Goal: Transaction & Acquisition: Purchase product/service

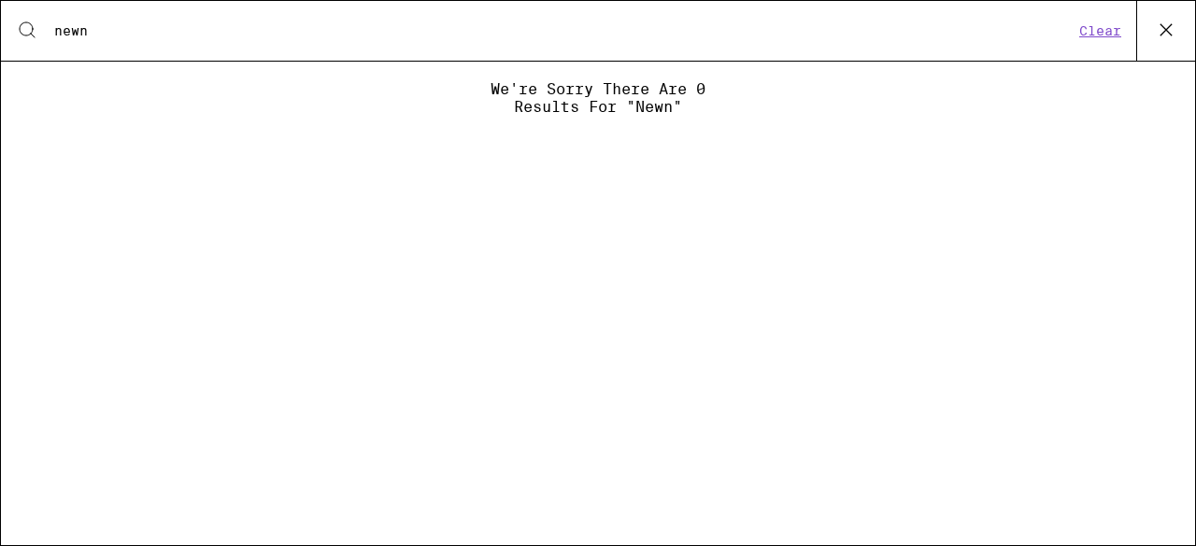
click at [30, 27] on icon at bounding box center [27, 30] width 22 height 22
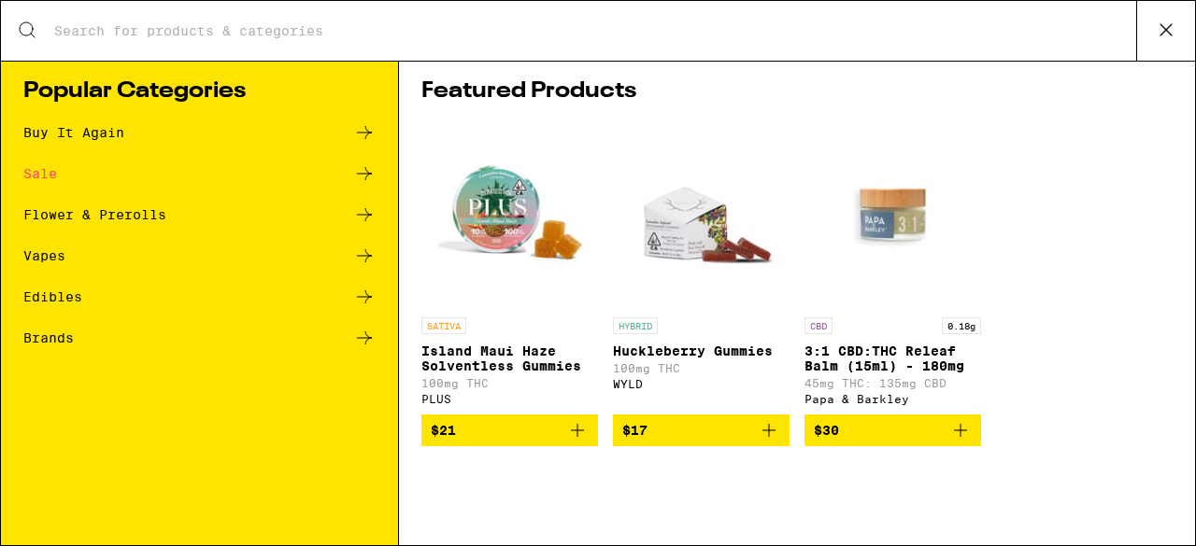
click at [1152, 36] on icon at bounding box center [1166, 30] width 28 height 28
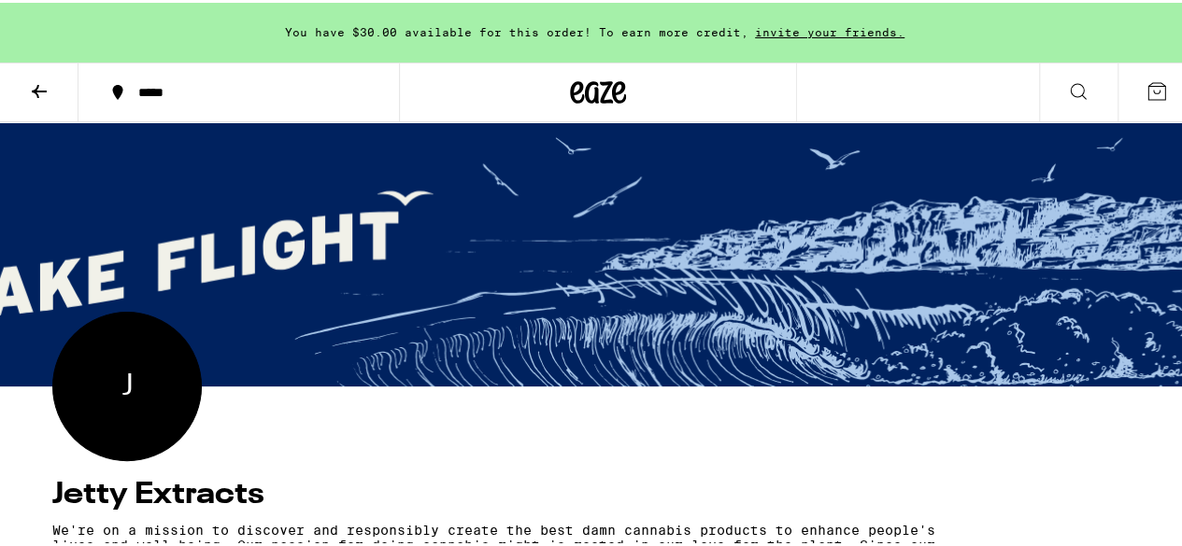
click at [32, 93] on icon at bounding box center [39, 89] width 22 height 22
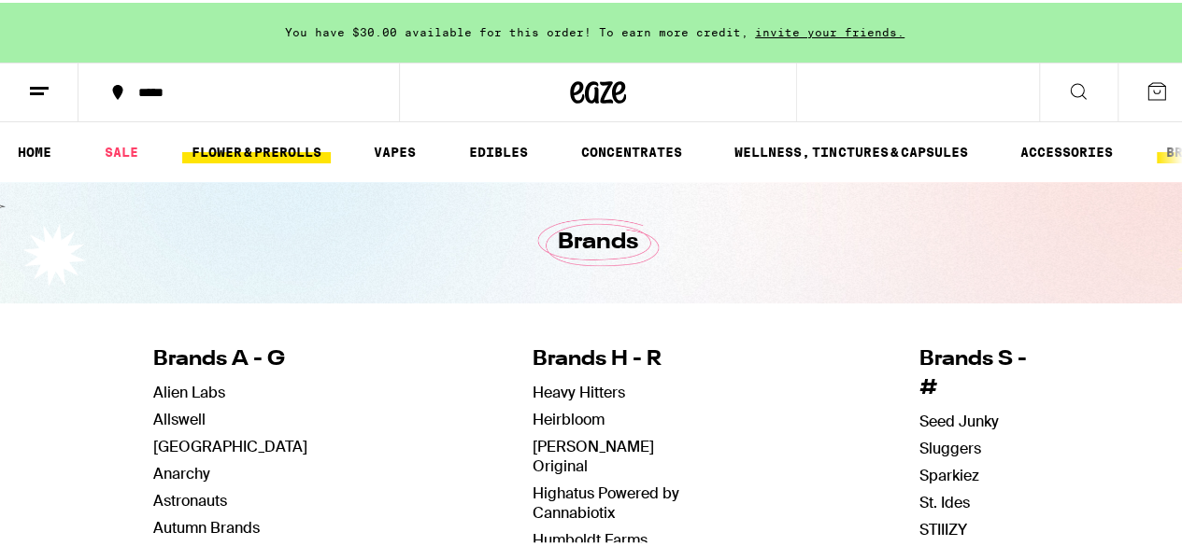
click at [273, 158] on link "FLOWER & PREROLLS" at bounding box center [256, 149] width 149 height 22
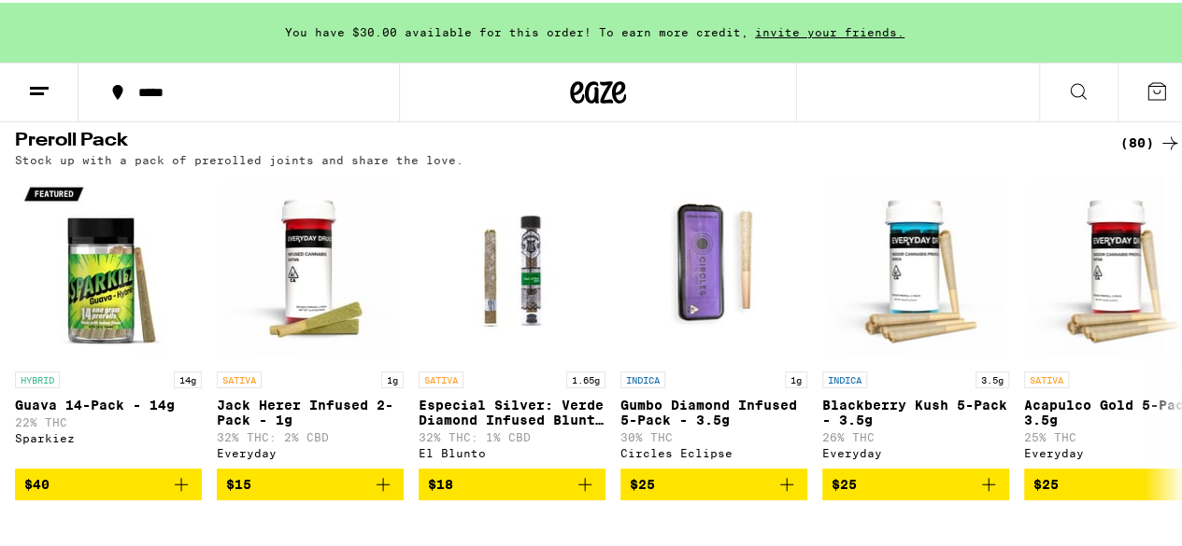
scroll to position [1495, 0]
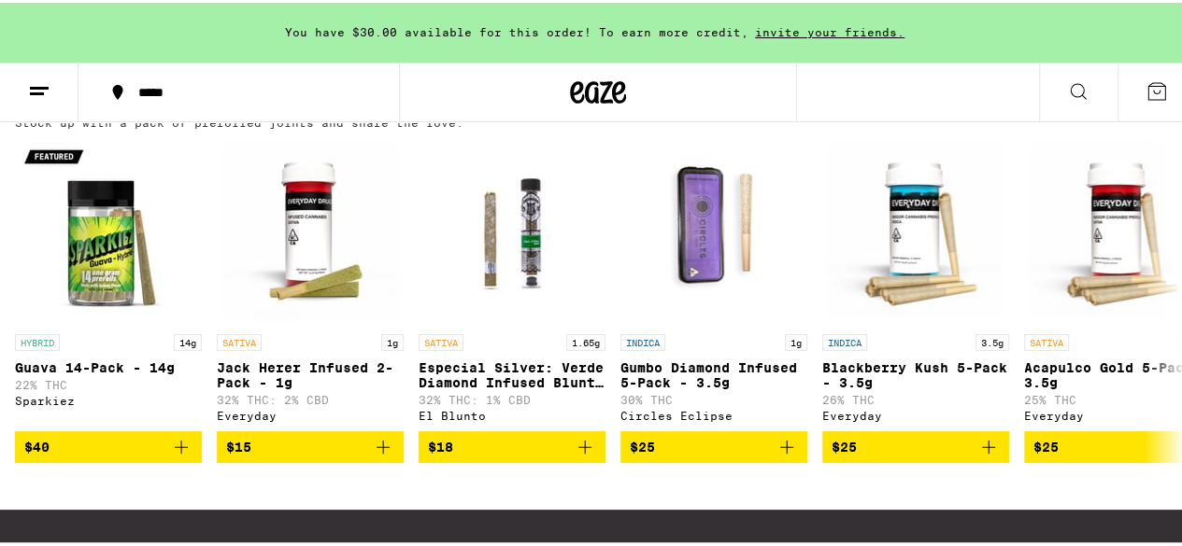
click at [1120, 114] on div "(80)" at bounding box center [1150, 103] width 61 height 22
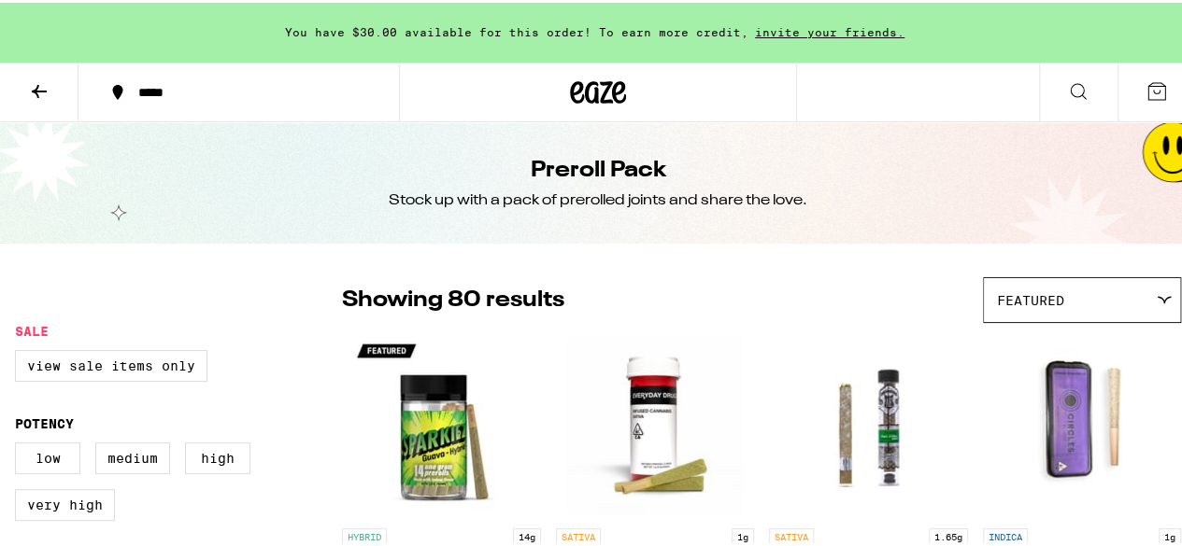
click at [55, 97] on button at bounding box center [39, 90] width 78 height 59
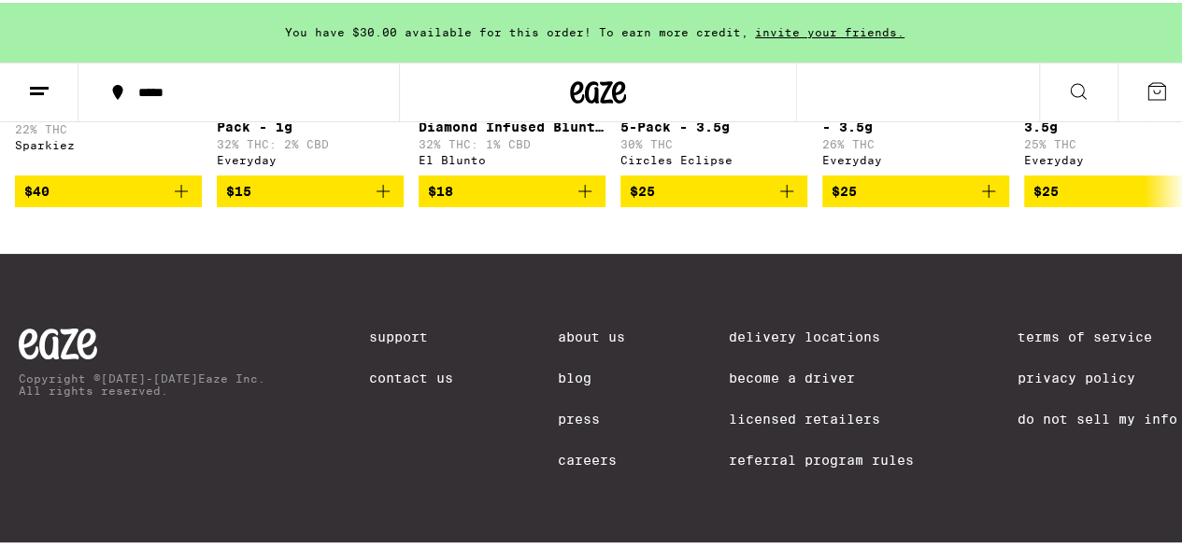
scroll to position [1780, 0]
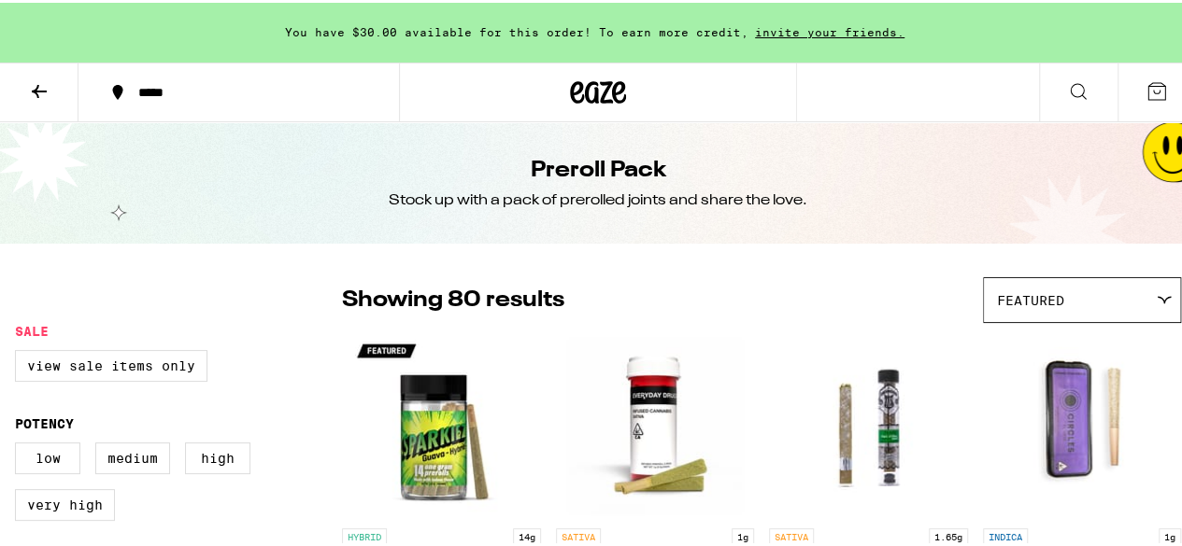
scroll to position [37, 0]
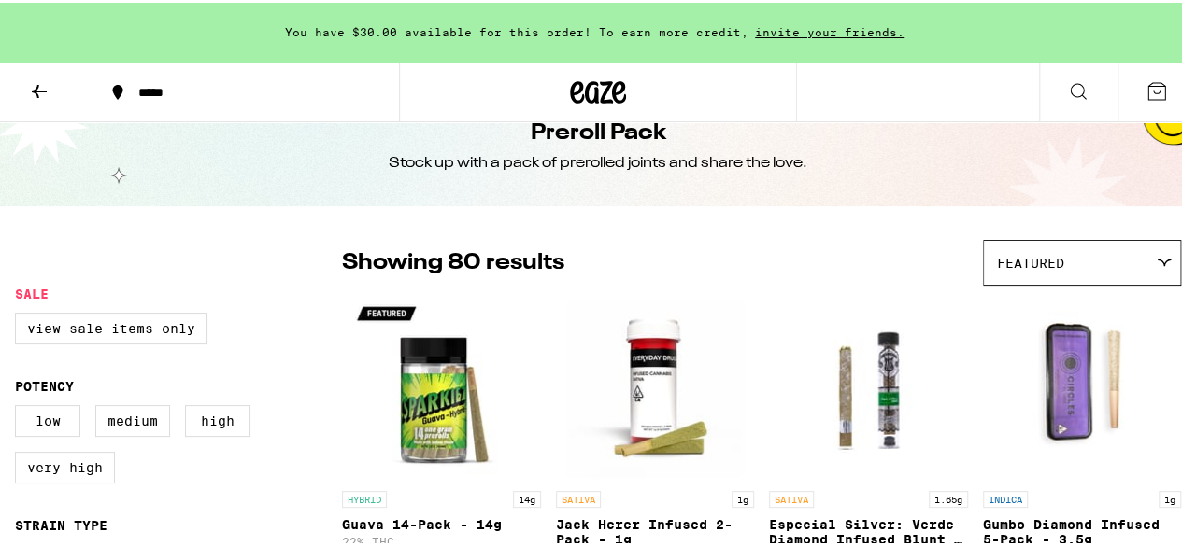
click at [47, 96] on icon at bounding box center [39, 89] width 22 height 22
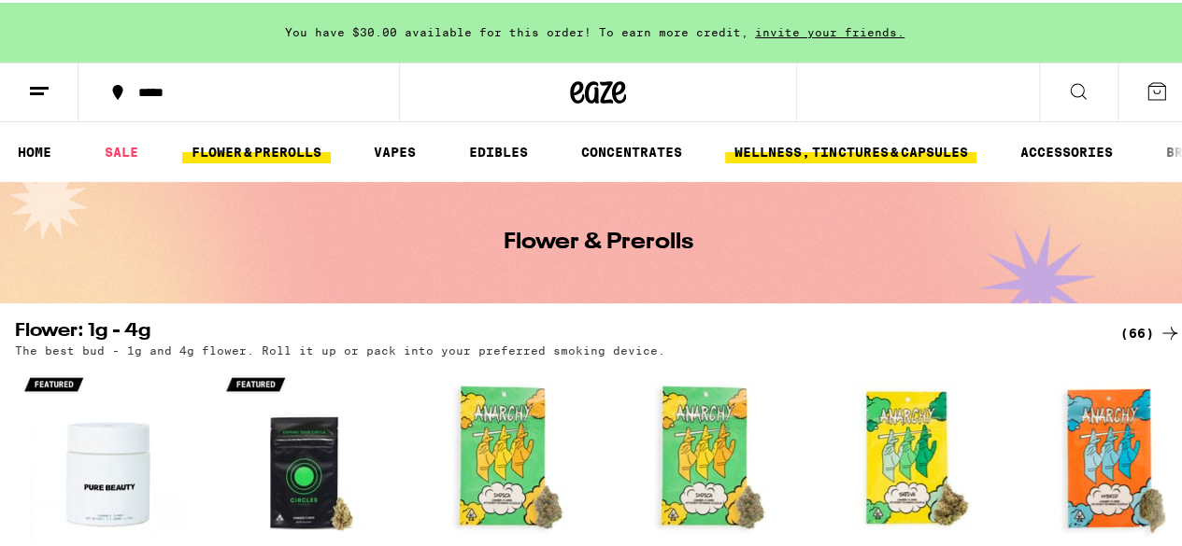
click at [767, 150] on link "WELLNESS, TINCTURES & CAPSULES" at bounding box center [850, 149] width 251 height 22
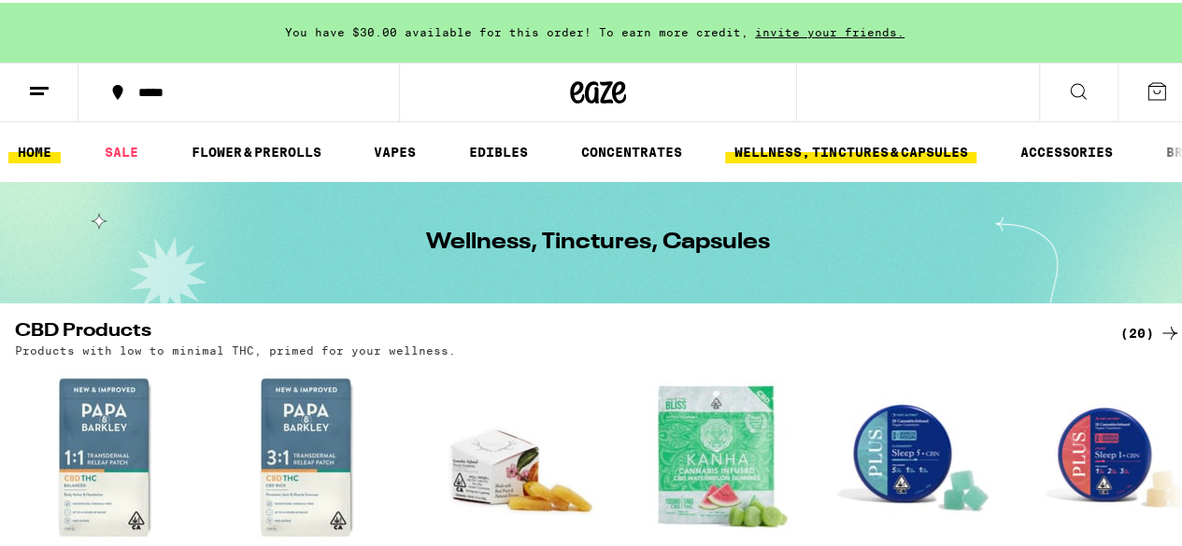
click at [28, 148] on link "HOME" at bounding box center [34, 149] width 52 height 22
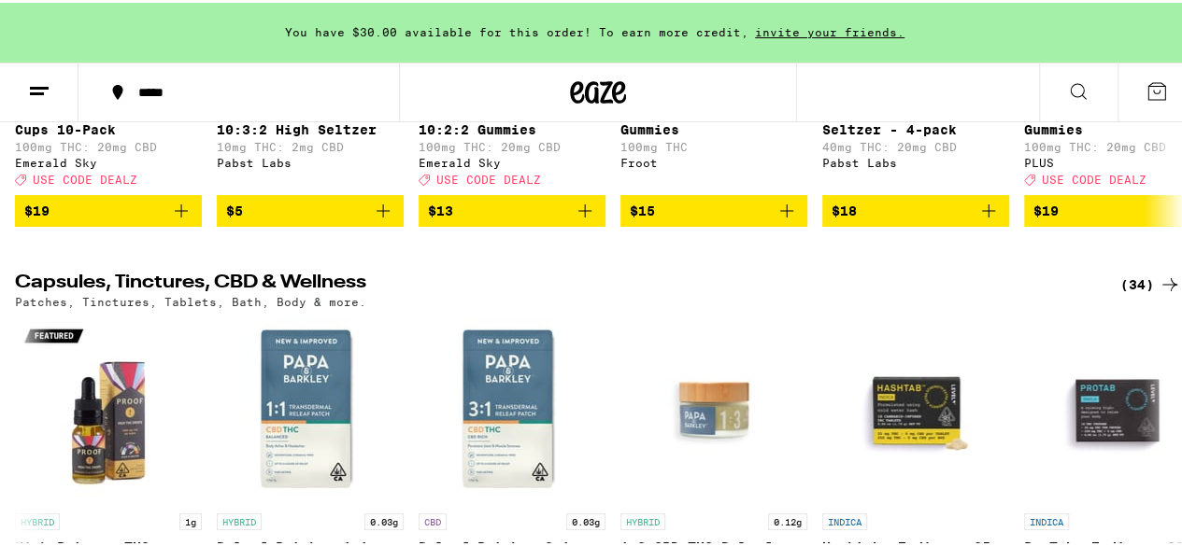
scroll to position [6800, 0]
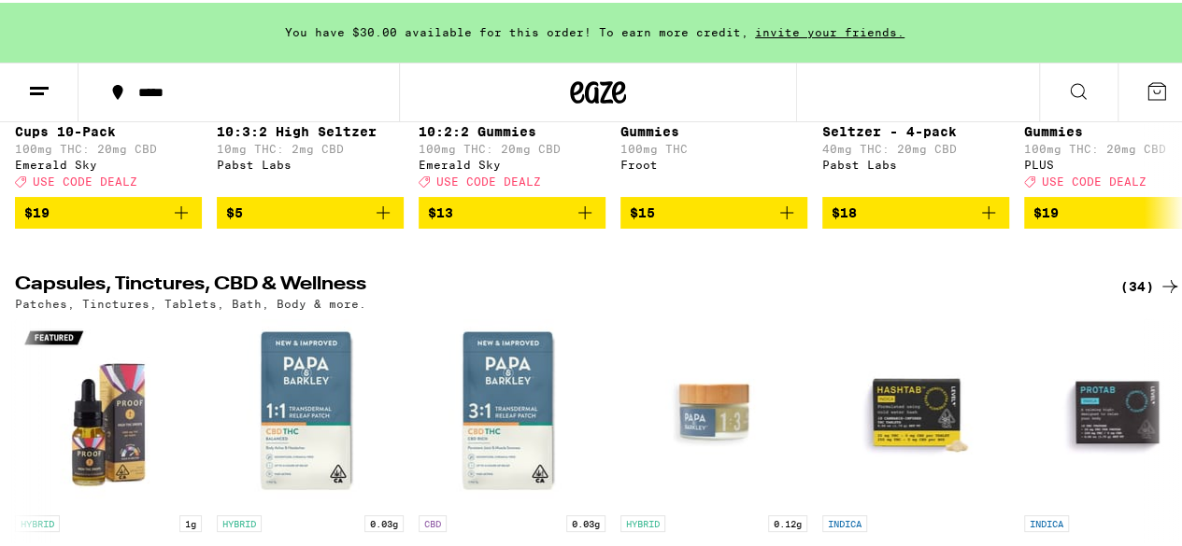
click at [1158, 66] on icon at bounding box center [1169, 55] width 22 height 22
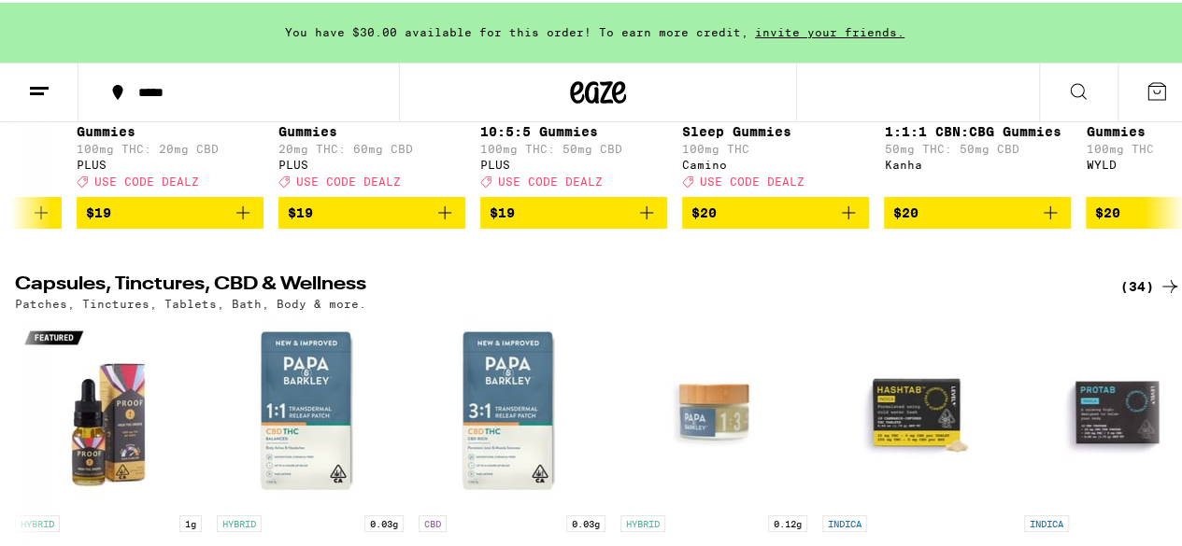
scroll to position [0, 948]
click at [1166, 81] on button at bounding box center [1169, 55] width 52 height 52
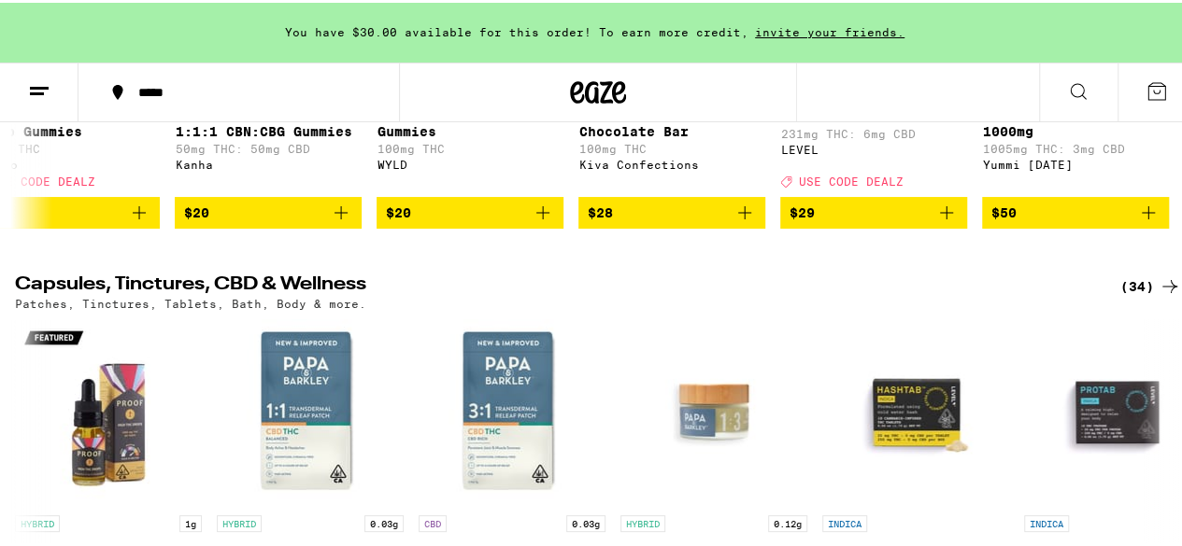
scroll to position [0, 1673]
click at [42, 81] on button at bounding box center [26, 55] width 52 height 52
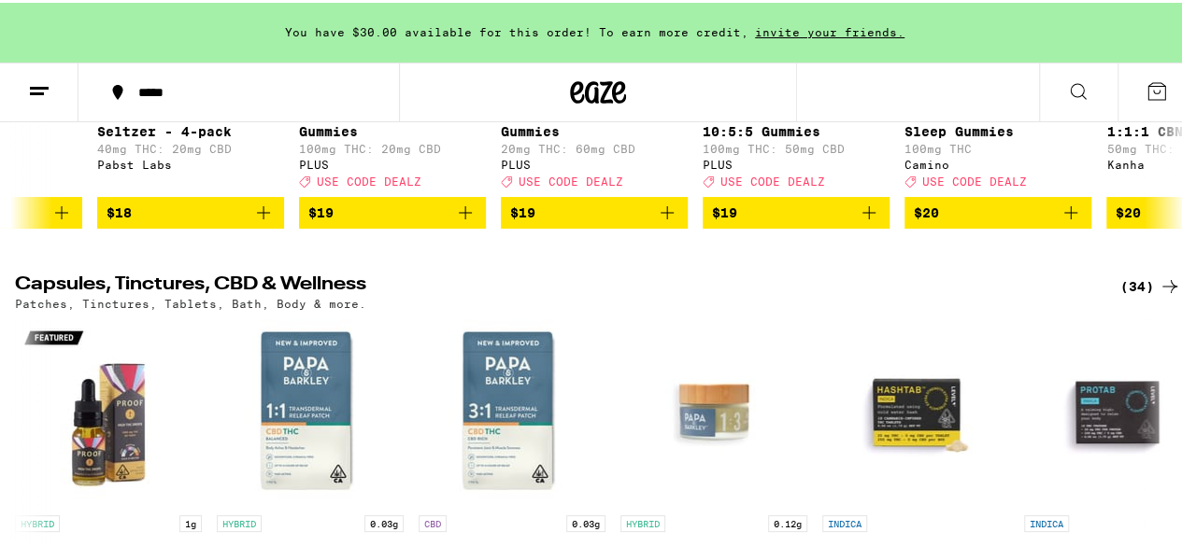
click at [42, 81] on button at bounding box center [26, 55] width 52 height 52
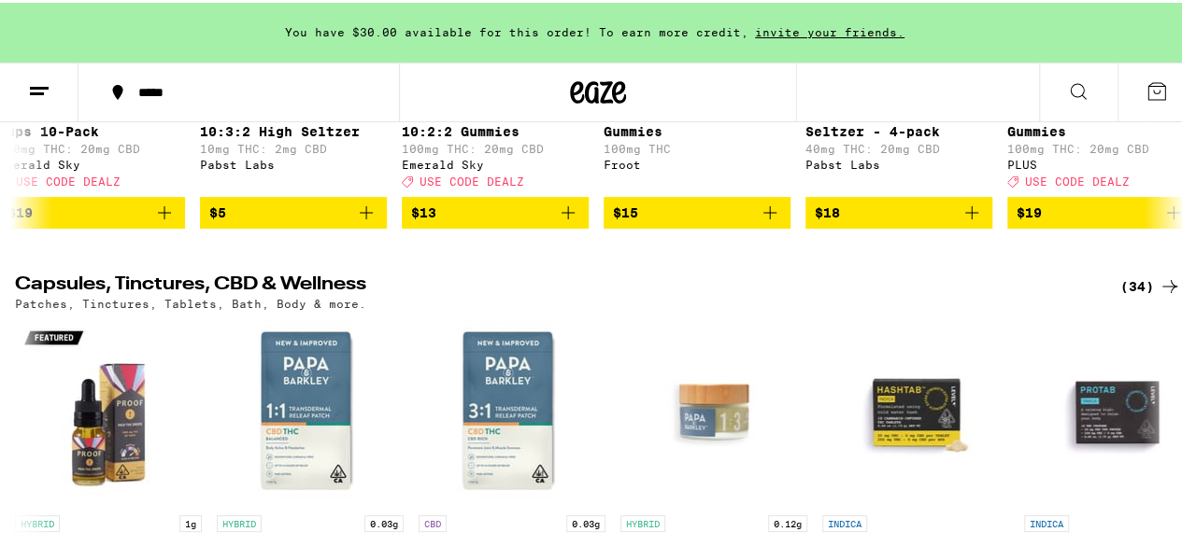
scroll to position [0, 0]
